Goal: Navigation & Orientation: Find specific page/section

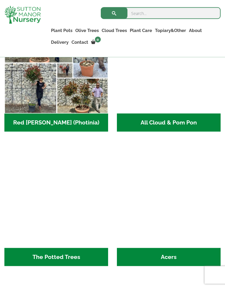
scroll to position [621, 0]
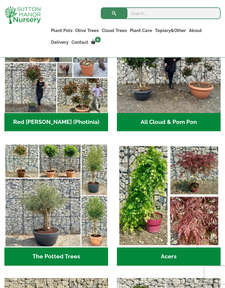
click at [0, 212] on div "Fibre Clay Pots (3) Vietnamese Pots (55) 100% Italian Terracotta (26) Resin Bon…" at bounding box center [112, 145] width 225 height 1077
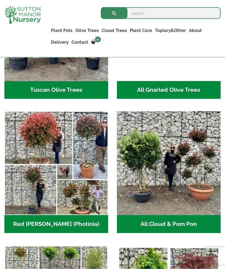
scroll to position [516, 0]
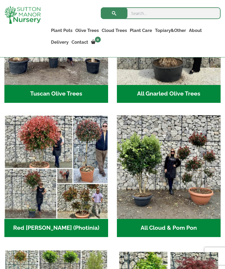
click at [72, 230] on h2 "Red Robin (Photinia) (3)" at bounding box center [56, 228] width 104 height 18
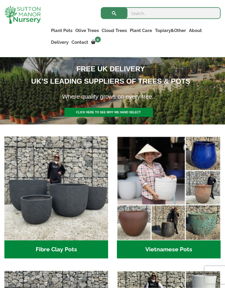
scroll to position [94, 0]
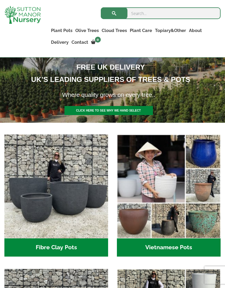
click at [179, 184] on img "Visit product category Vietnamese Pots" at bounding box center [169, 186] width 104 height 104
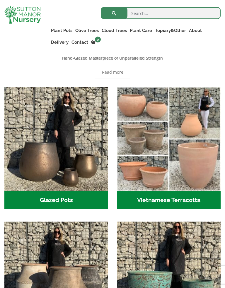
scroll to position [169, 0]
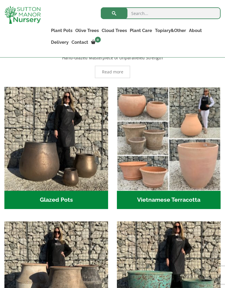
click at [22, 269] on img "Visit product category Wabi-Sabi" at bounding box center [56, 273] width 104 height 104
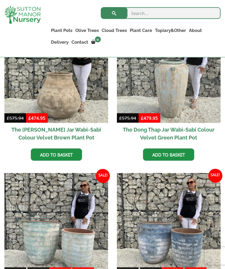
scroll to position [501, 0]
